Goal: Information Seeking & Learning: Compare options

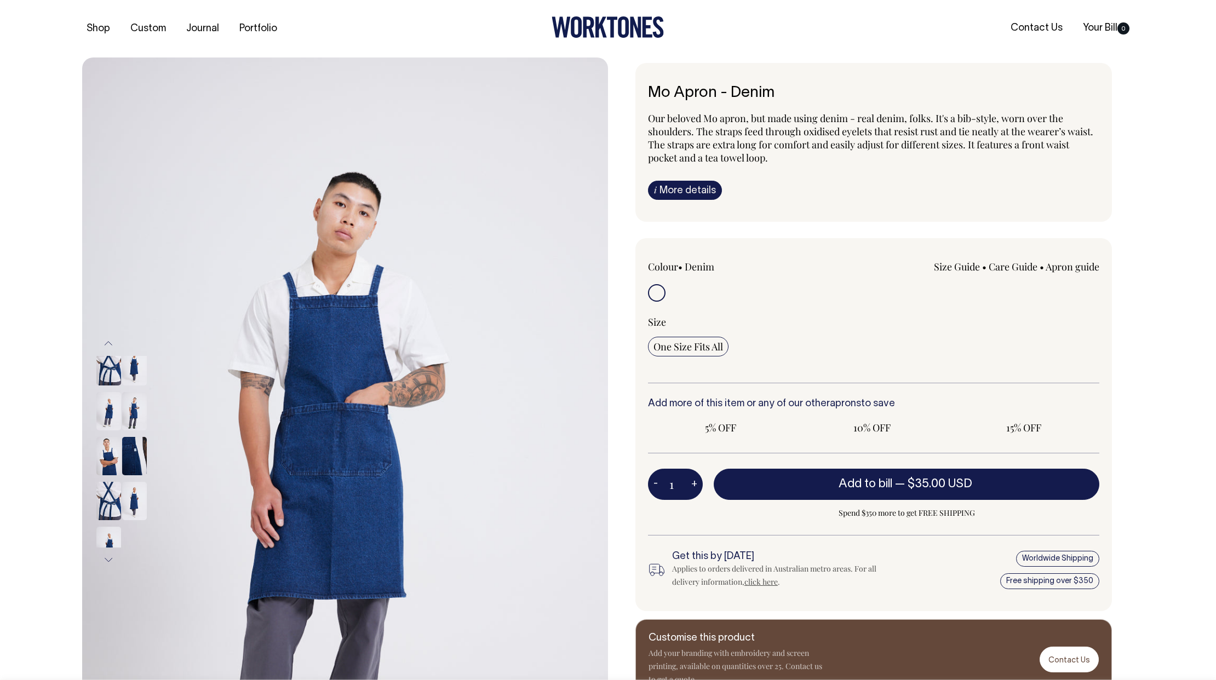
radio input "true"
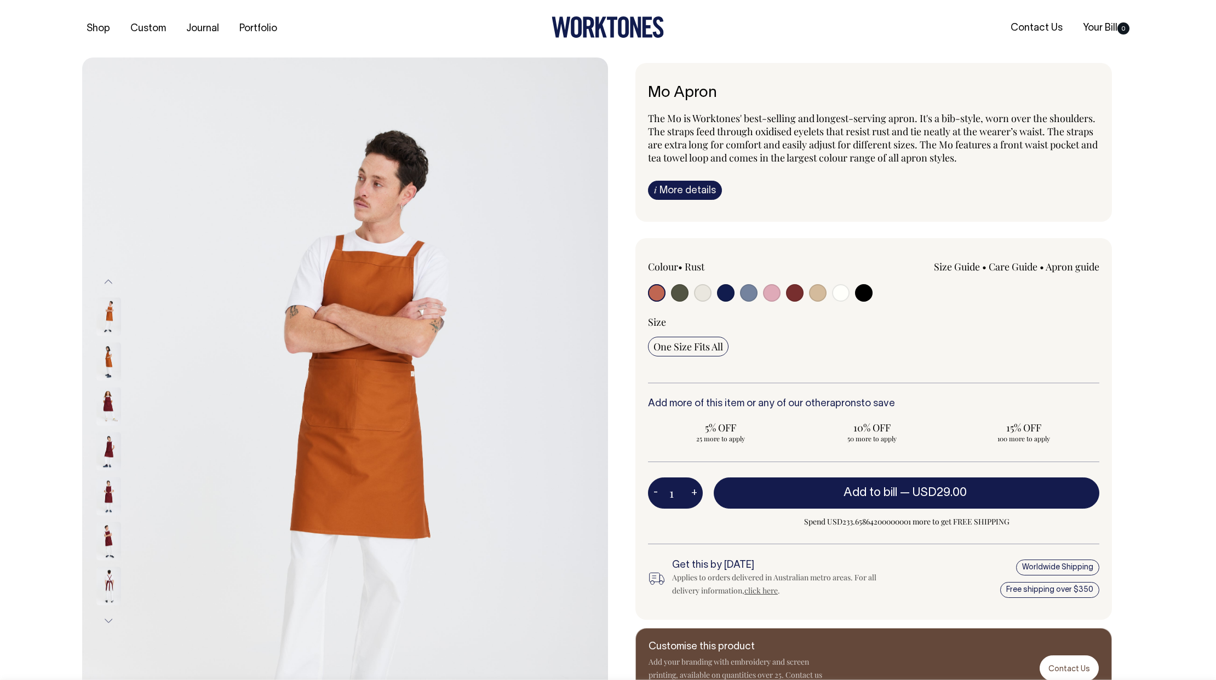
click at [110, 407] on img at bounding box center [108, 406] width 25 height 38
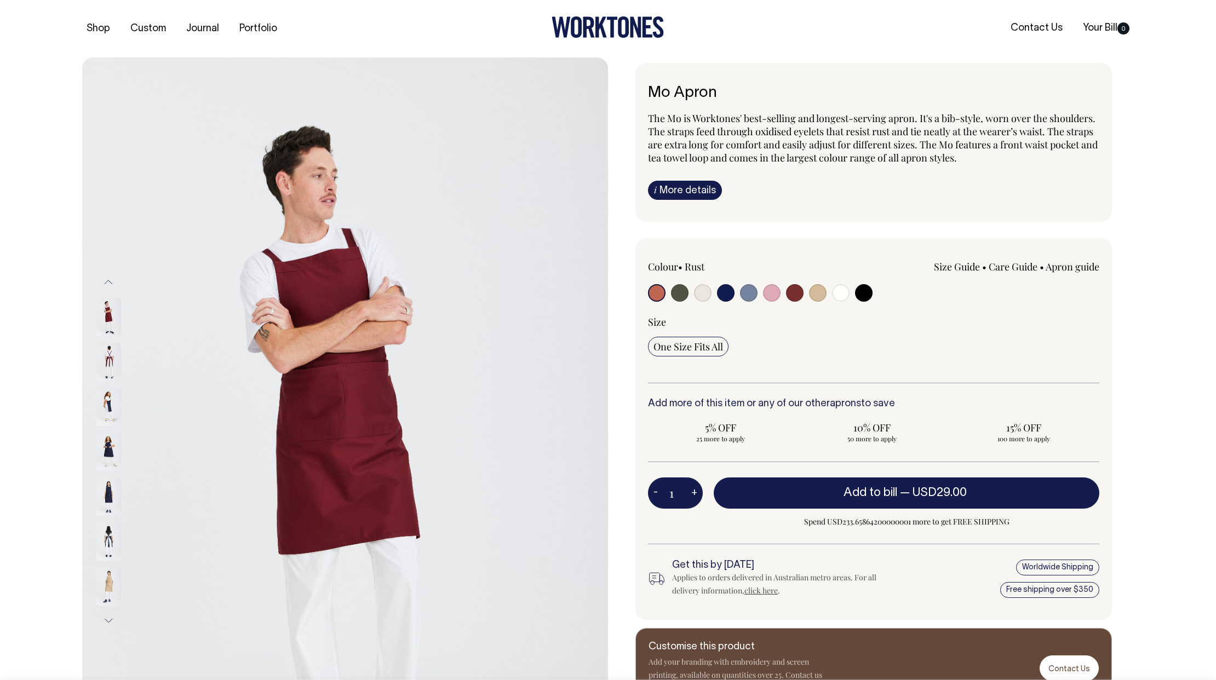
click at [680, 187] on link "i More details" at bounding box center [685, 190] width 74 height 19
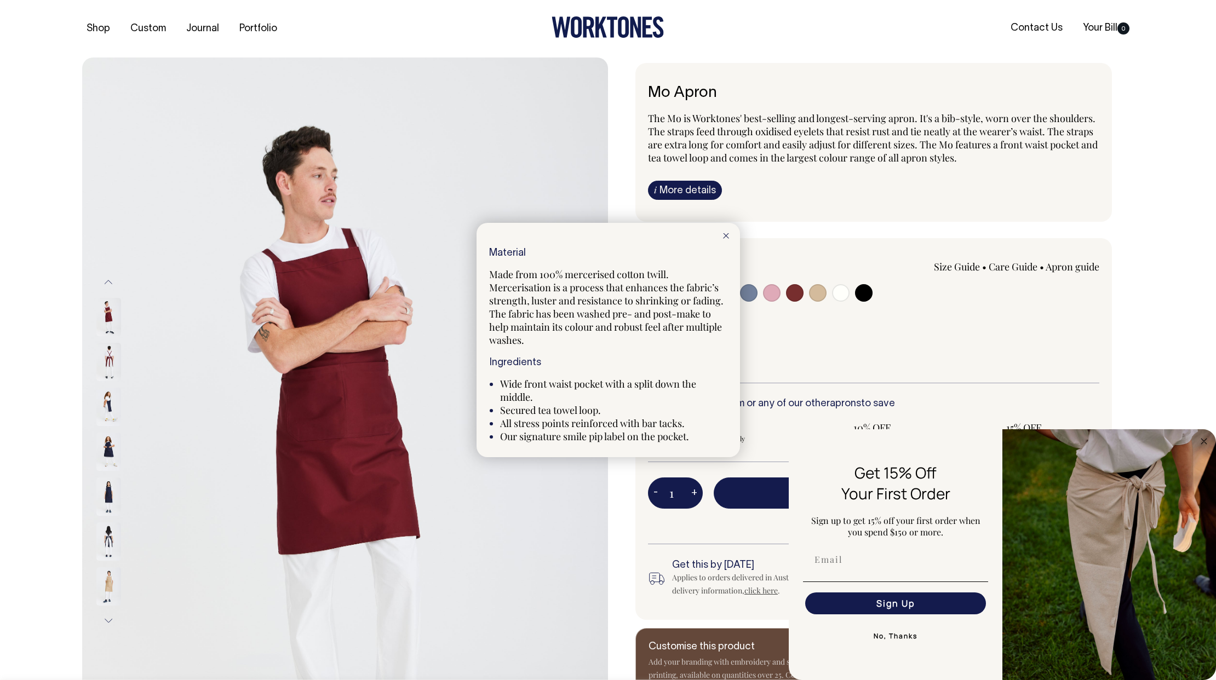
drag, startPoint x: 726, startPoint y: 238, endPoint x: 511, endPoint y: 151, distance: 232.3
click at [726, 238] on icon at bounding box center [726, 235] width 6 height 5
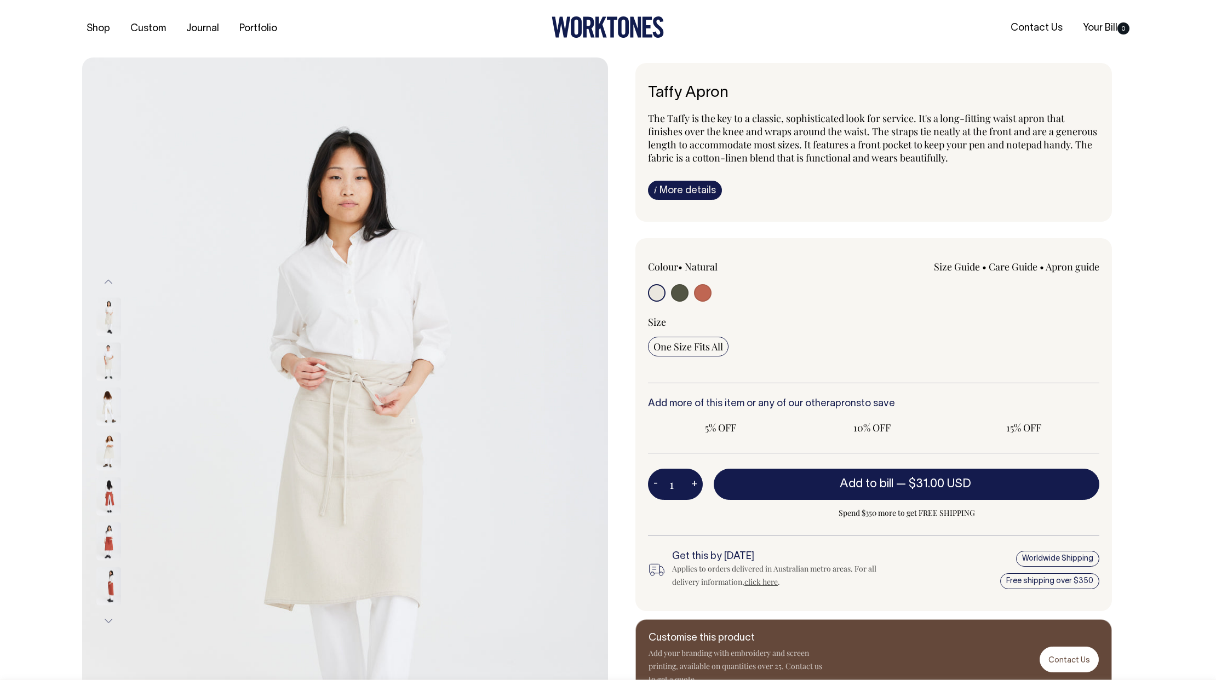
radio input "true"
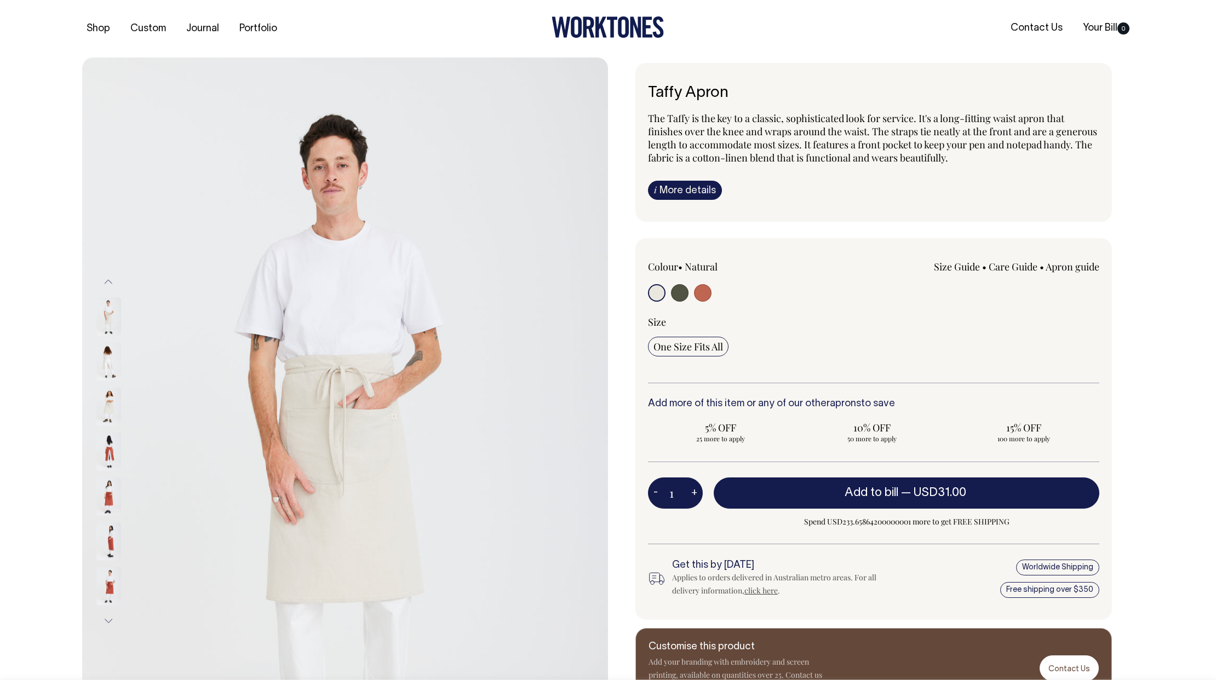
click at [679, 289] on input "radio" at bounding box center [680, 293] width 18 height 18
radio input "true"
select select "Olive"
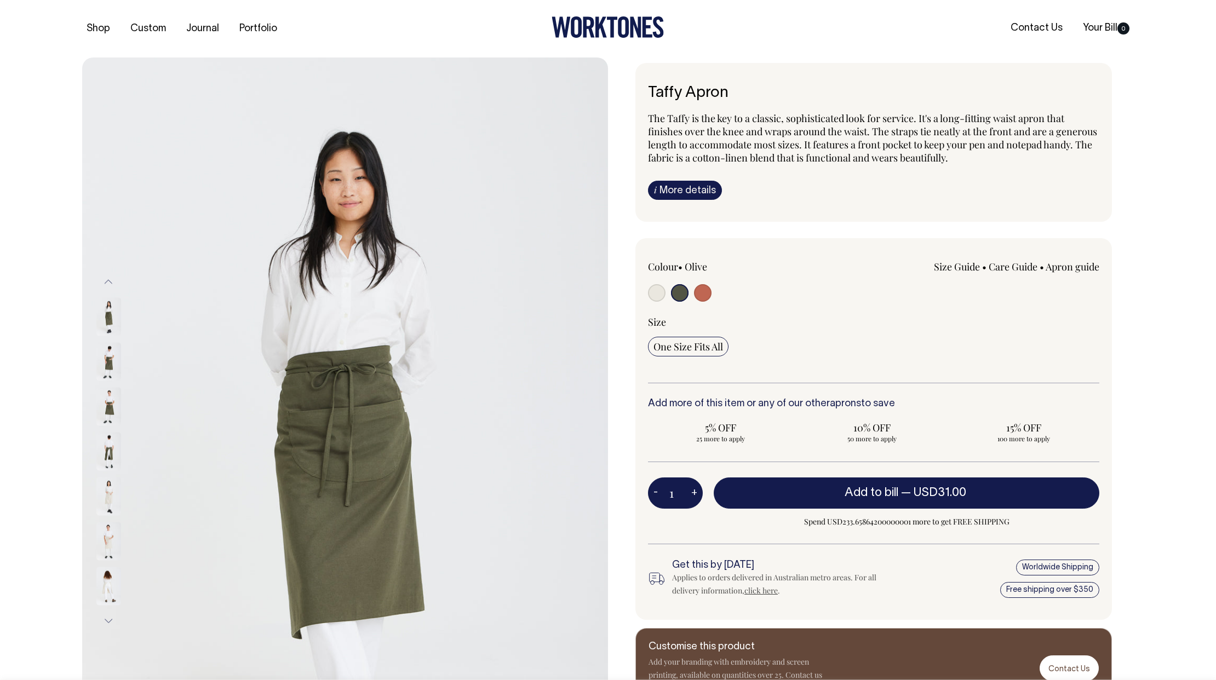
click at [700, 292] on input "radio" at bounding box center [703, 293] width 18 height 18
radio input "true"
select select "Rust"
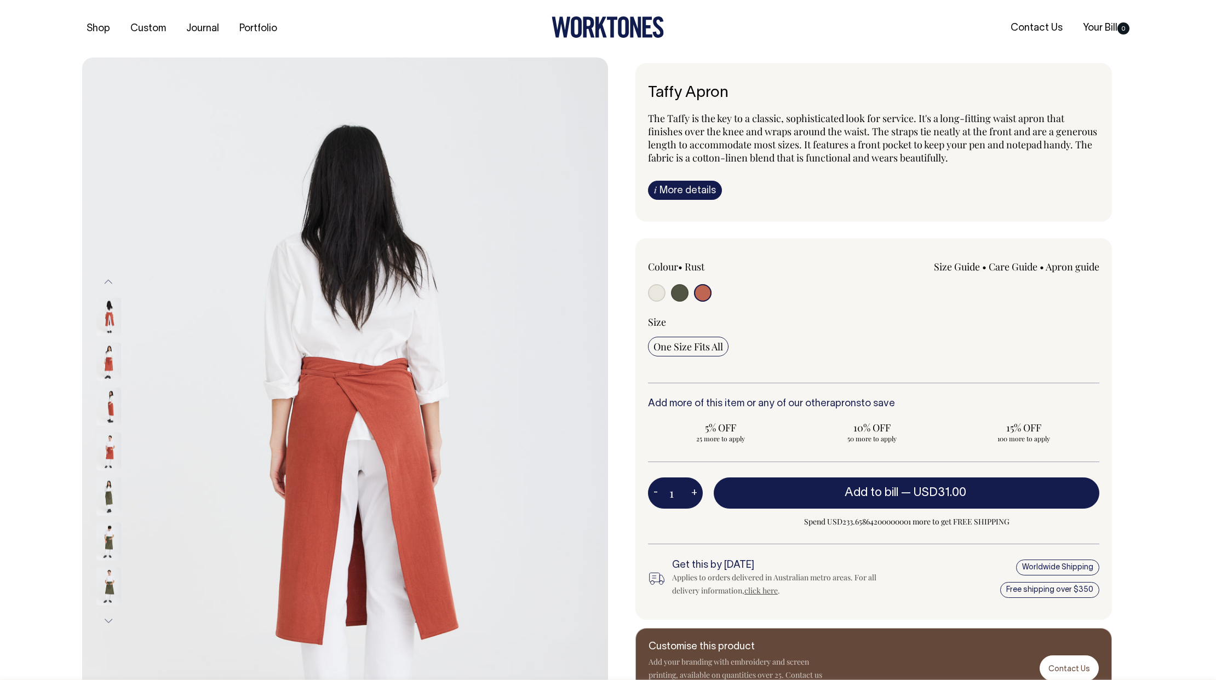
click at [676, 293] on input "radio" at bounding box center [680, 293] width 18 height 18
radio input "true"
select select "Olive"
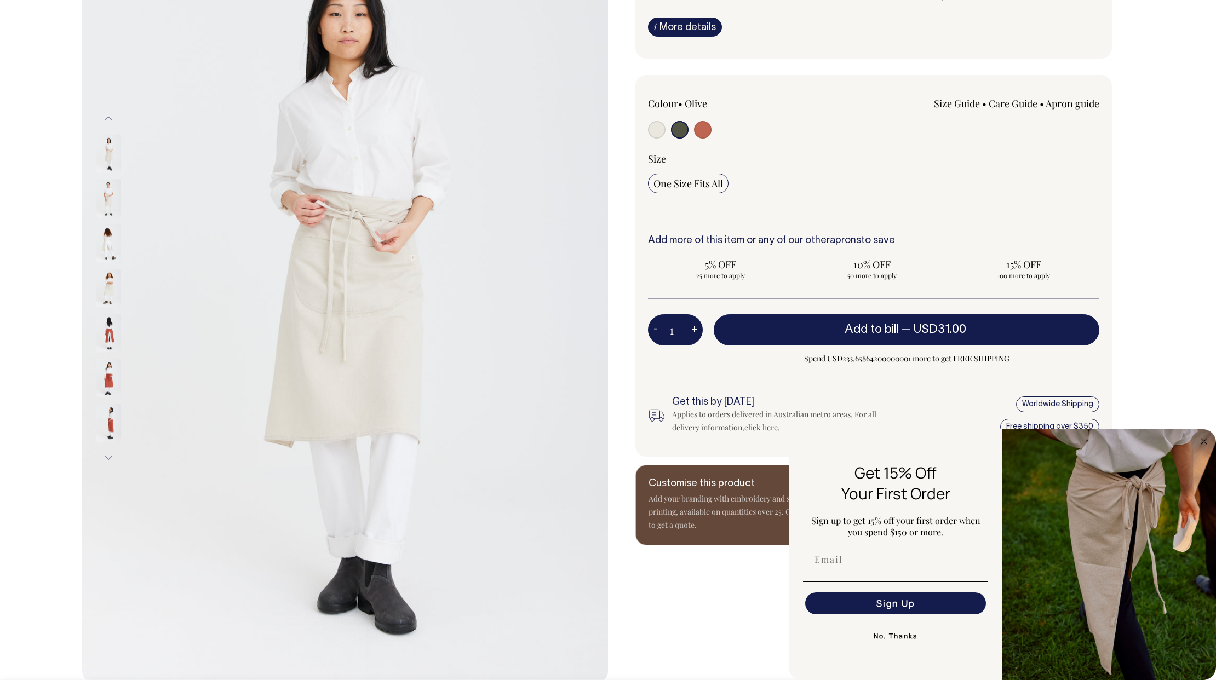
scroll to position [166, 0]
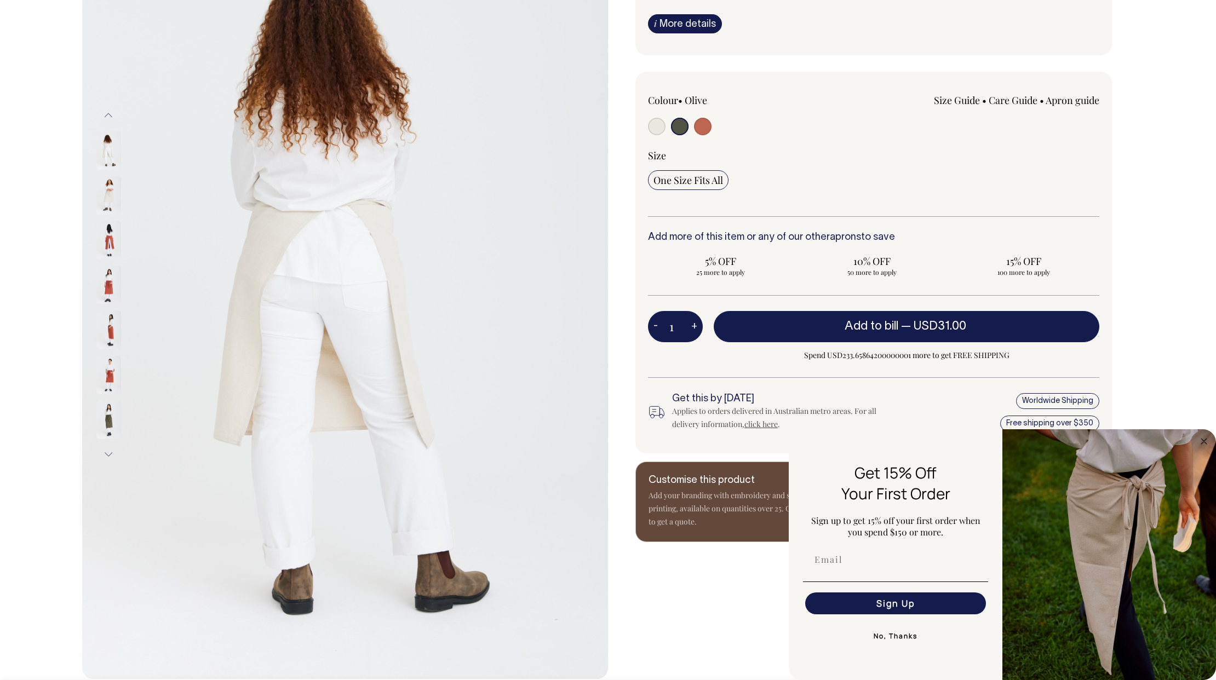
click at [112, 425] on img at bounding box center [108, 419] width 25 height 38
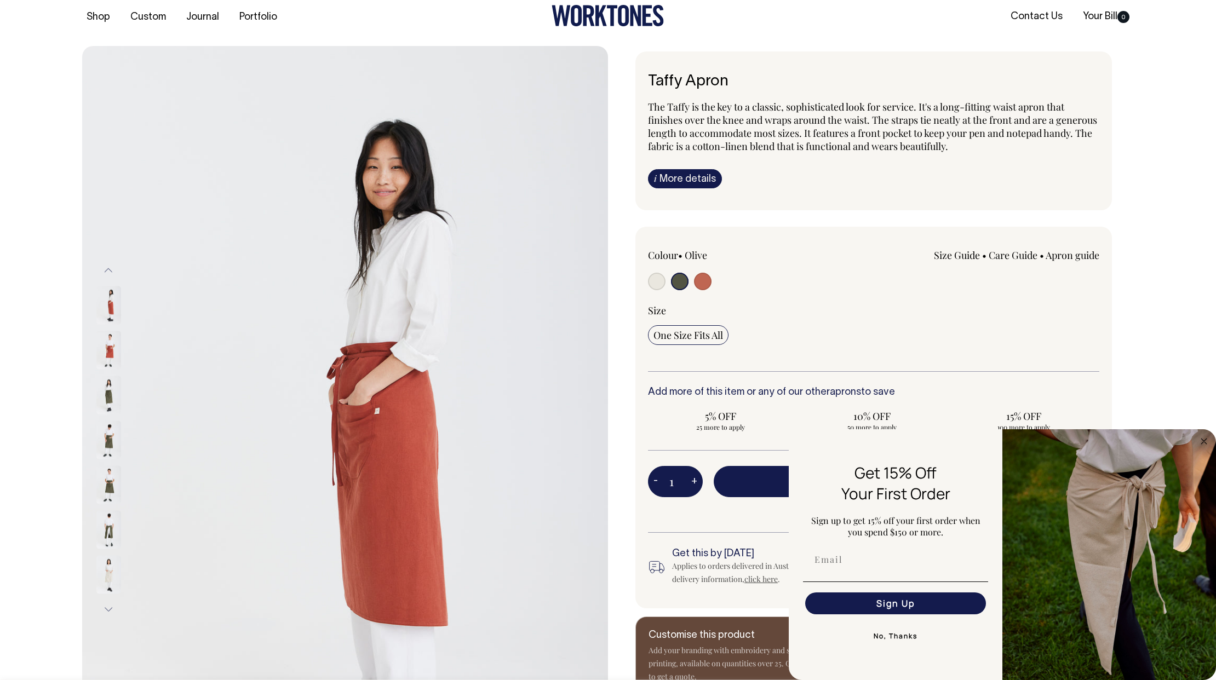
scroll to position [12, 0]
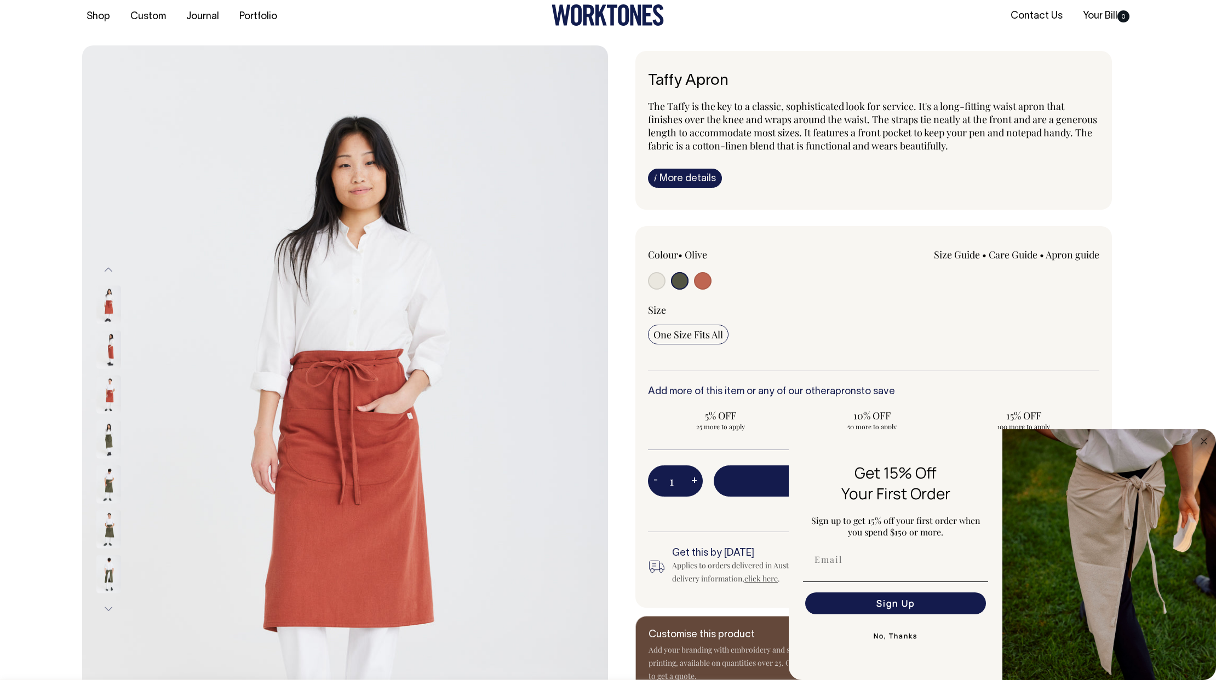
click at [107, 574] on img at bounding box center [108, 574] width 25 height 38
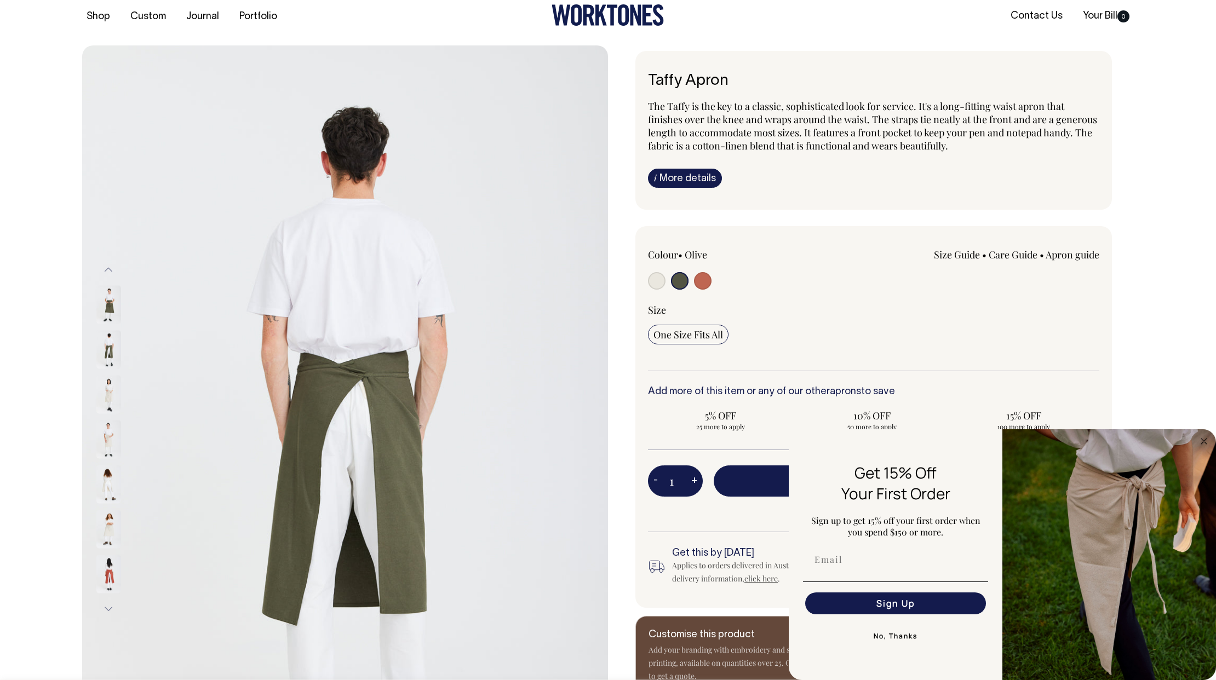
click at [108, 582] on img at bounding box center [108, 574] width 25 height 38
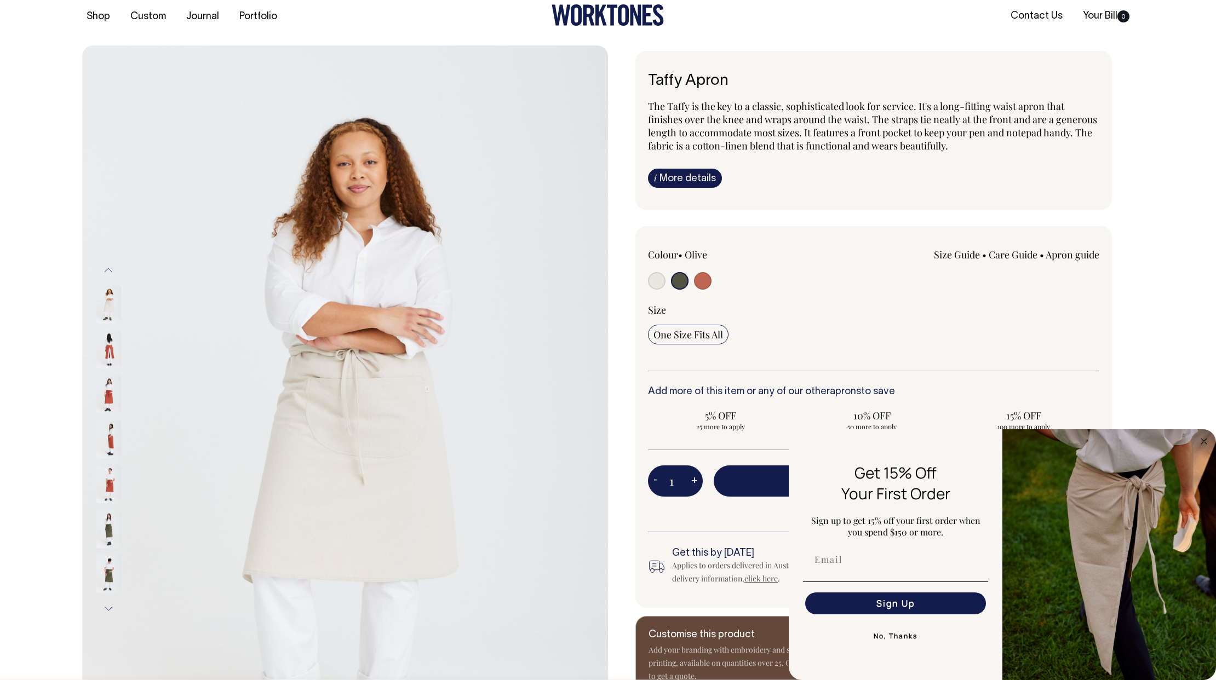
click at [110, 347] on img at bounding box center [108, 350] width 25 height 38
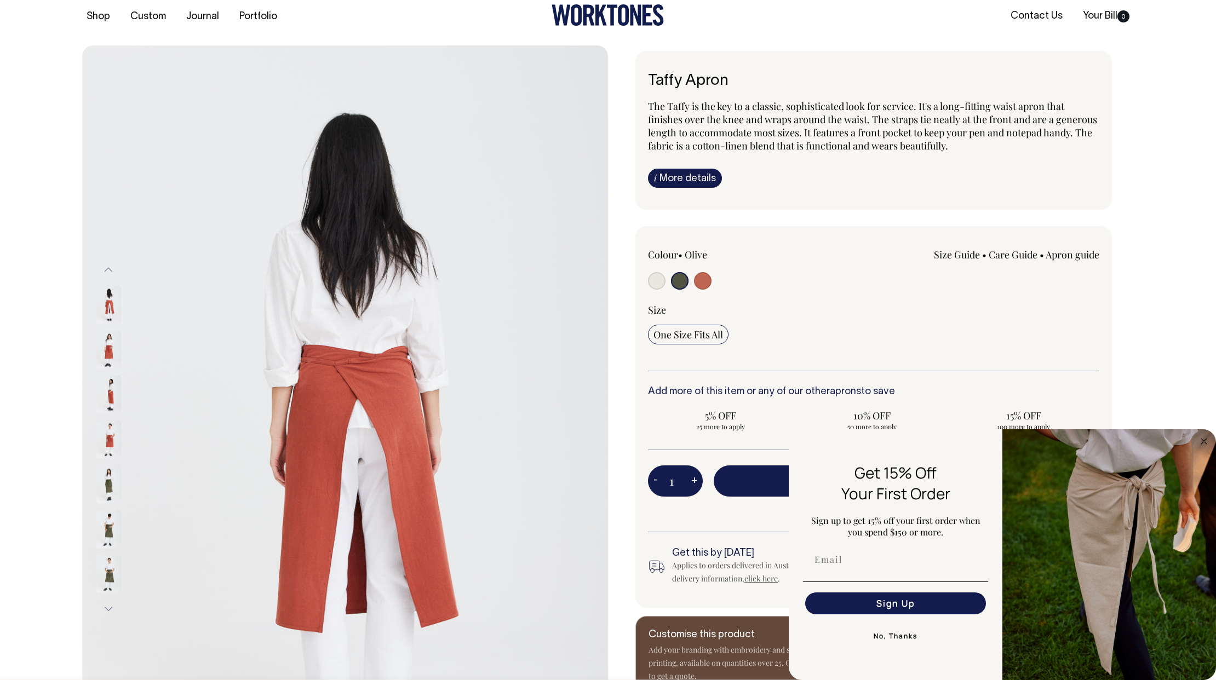
click at [690, 182] on link "i More details" at bounding box center [685, 178] width 74 height 19
